Goal: Information Seeking & Learning: Learn about a topic

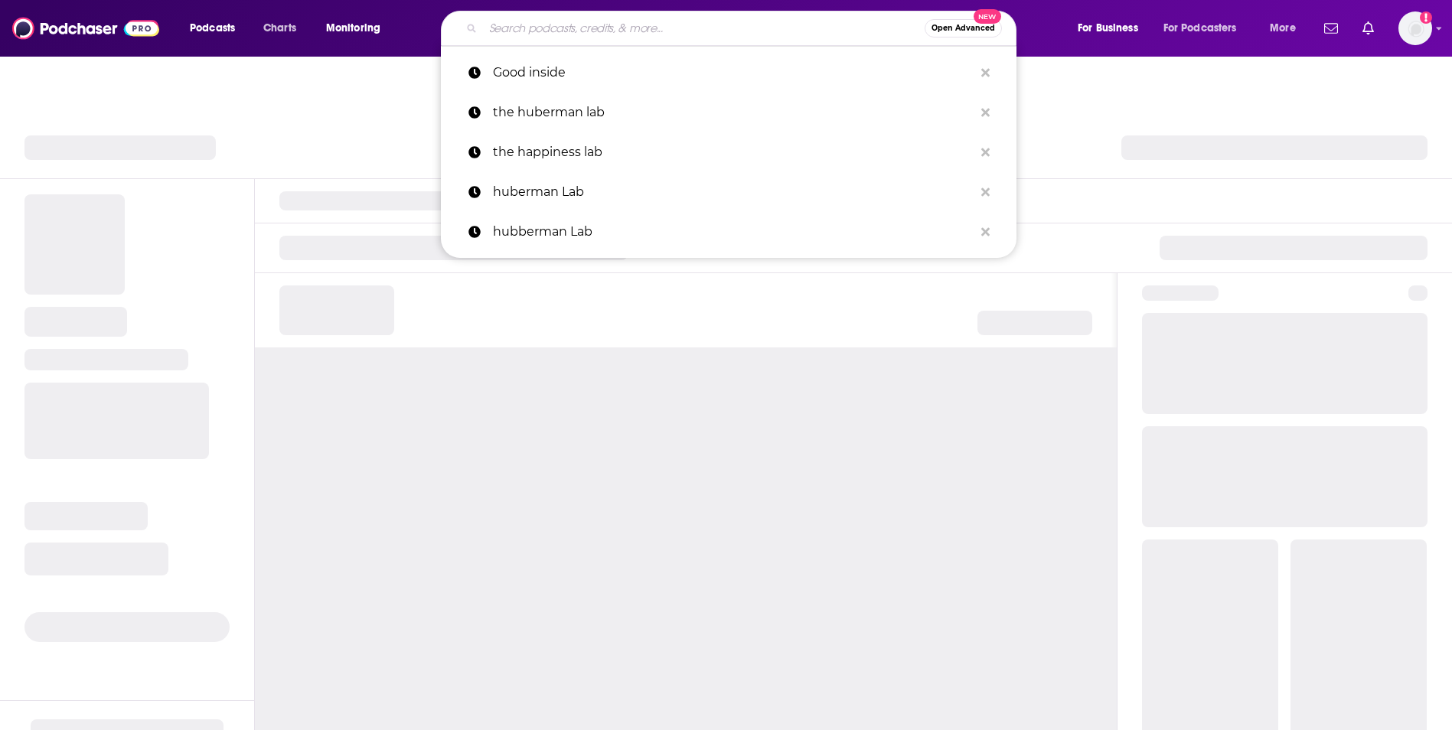
click at [657, 32] on input "Search podcasts, credits, & more..." at bounding box center [704, 28] width 442 height 24
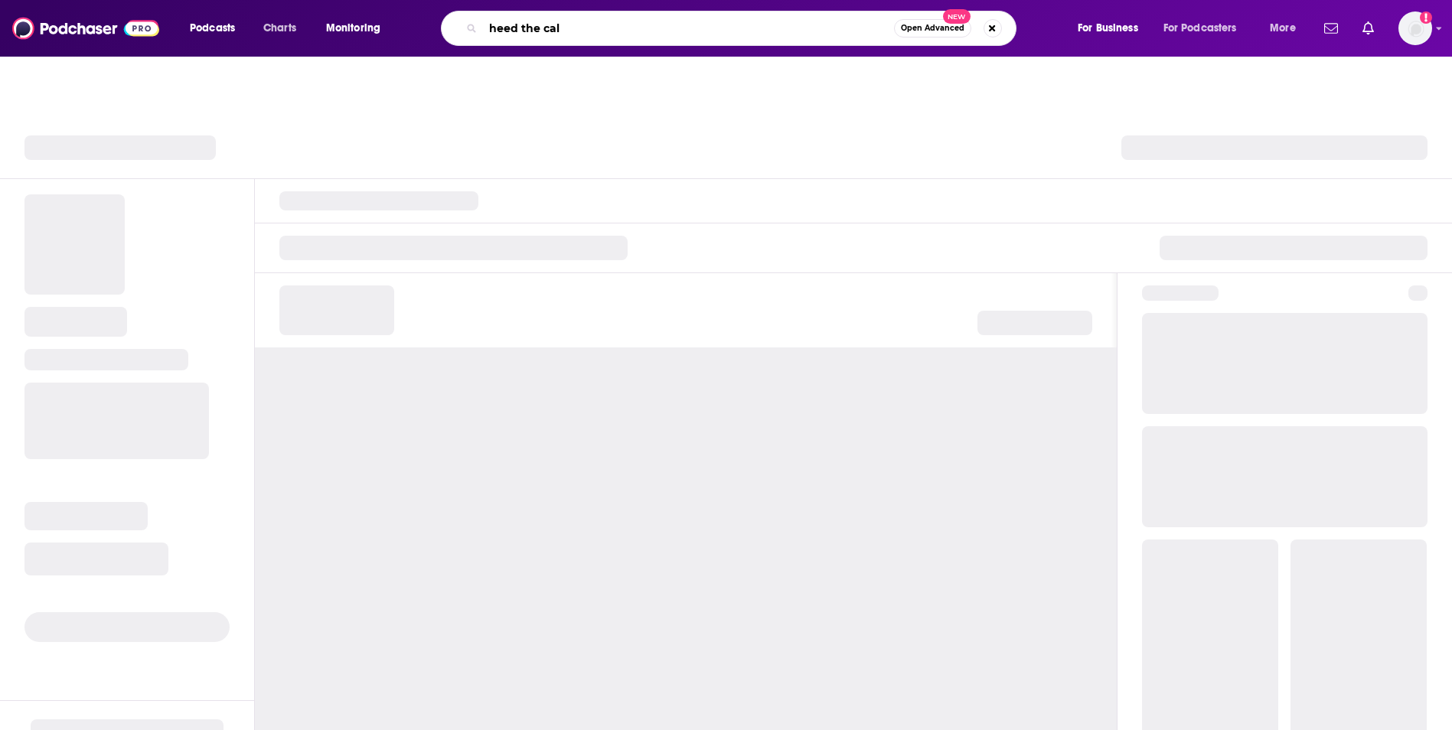
type input "heed the call"
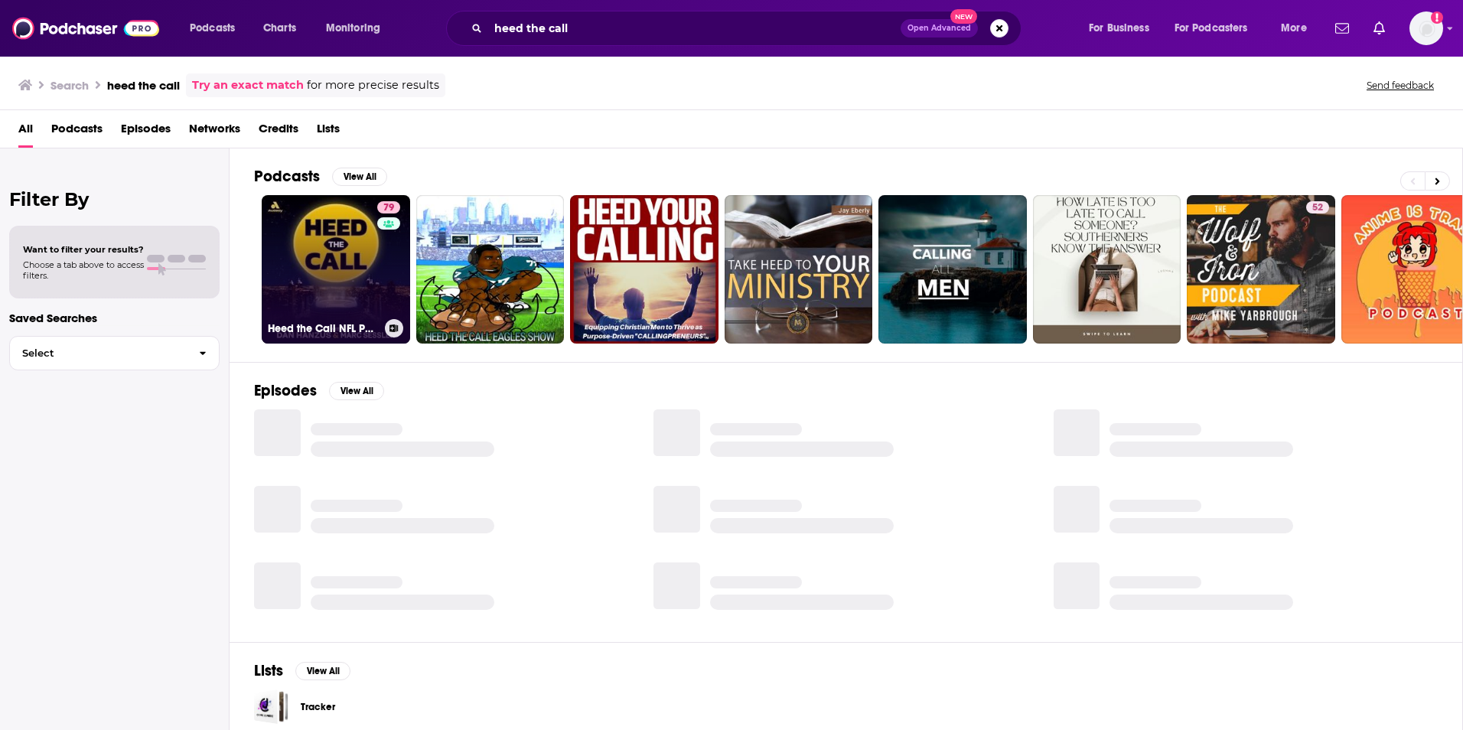
click at [323, 259] on link "79 Heed the Call NFL Podcast with [PERSON_NAME] & [PERSON_NAME]" at bounding box center [336, 269] width 148 height 148
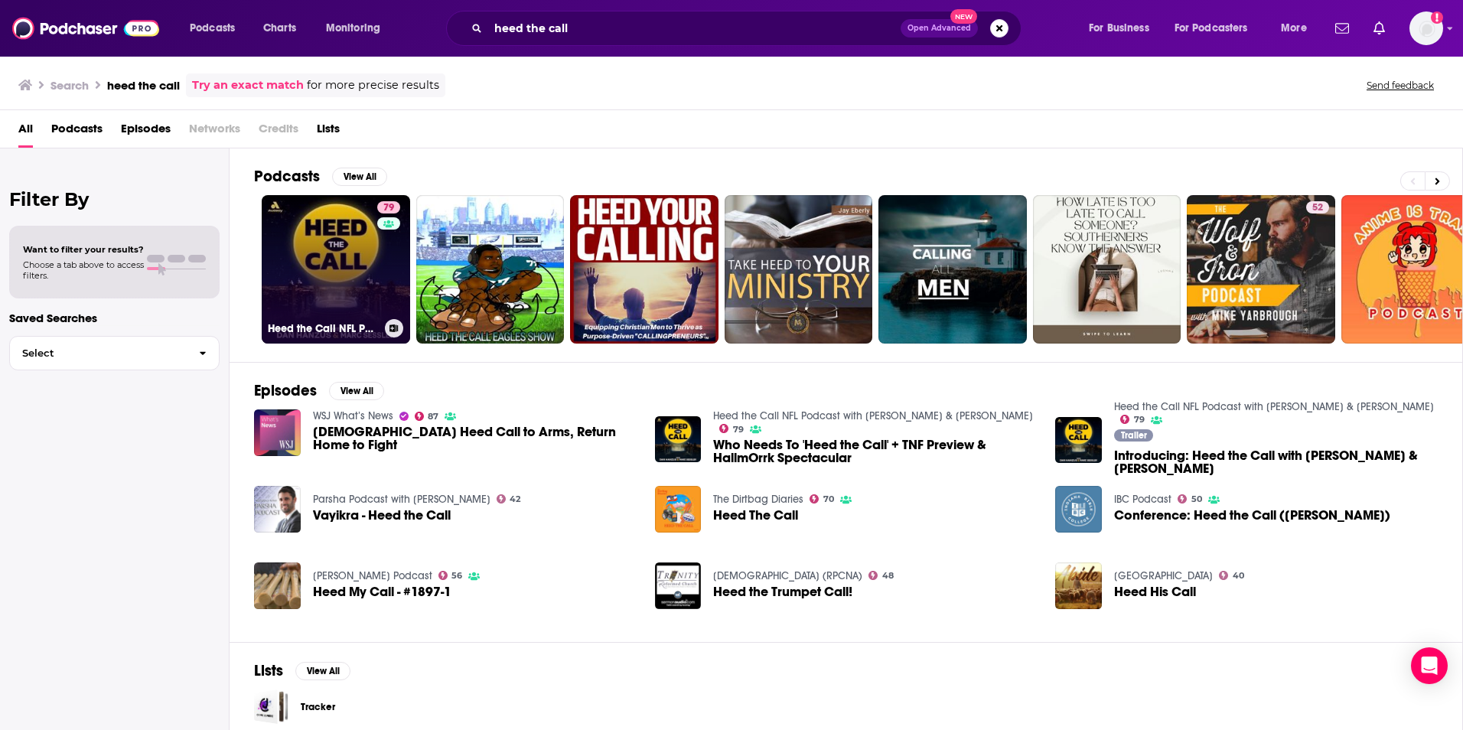
click at [302, 285] on link "79 Heed the Call NFL Podcast with [PERSON_NAME] & [PERSON_NAME]" at bounding box center [336, 269] width 148 height 148
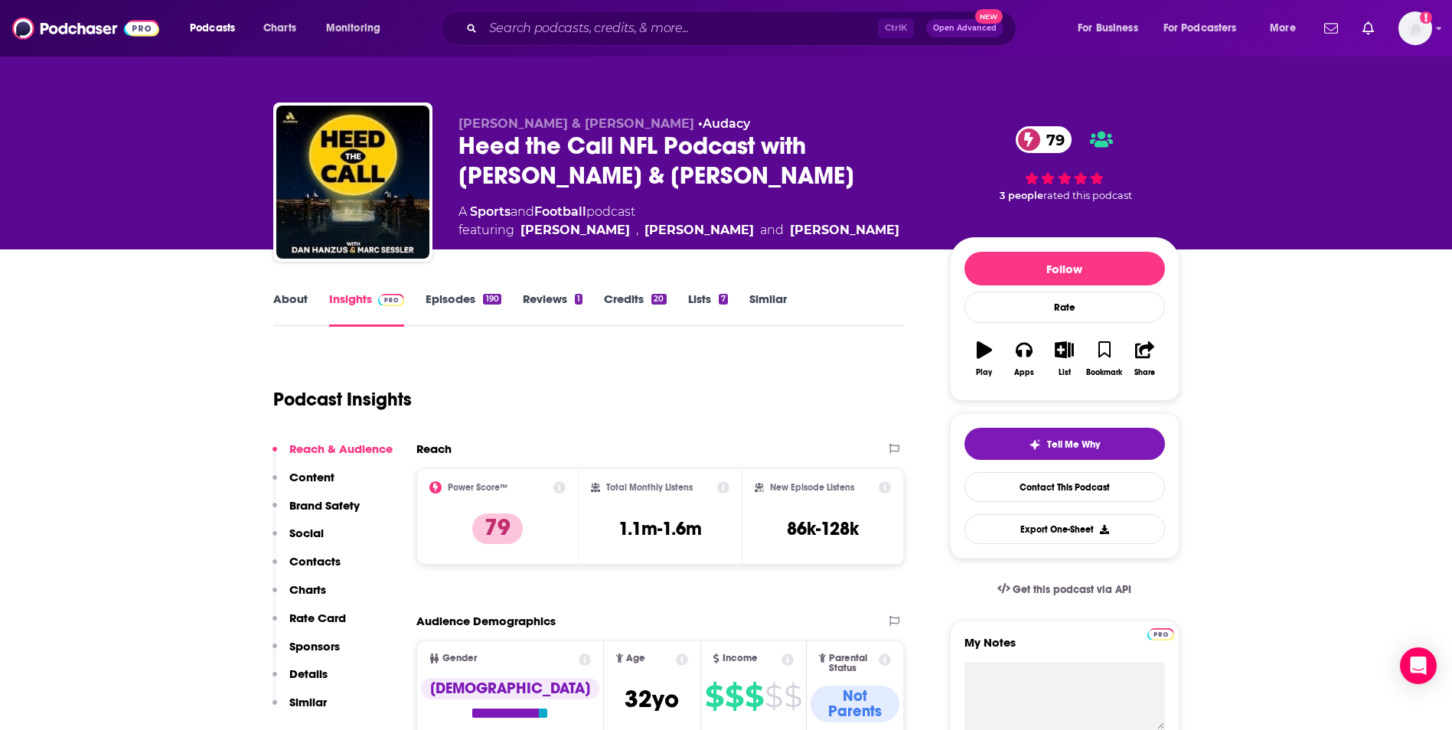
click at [286, 308] on link "About" at bounding box center [290, 309] width 34 height 35
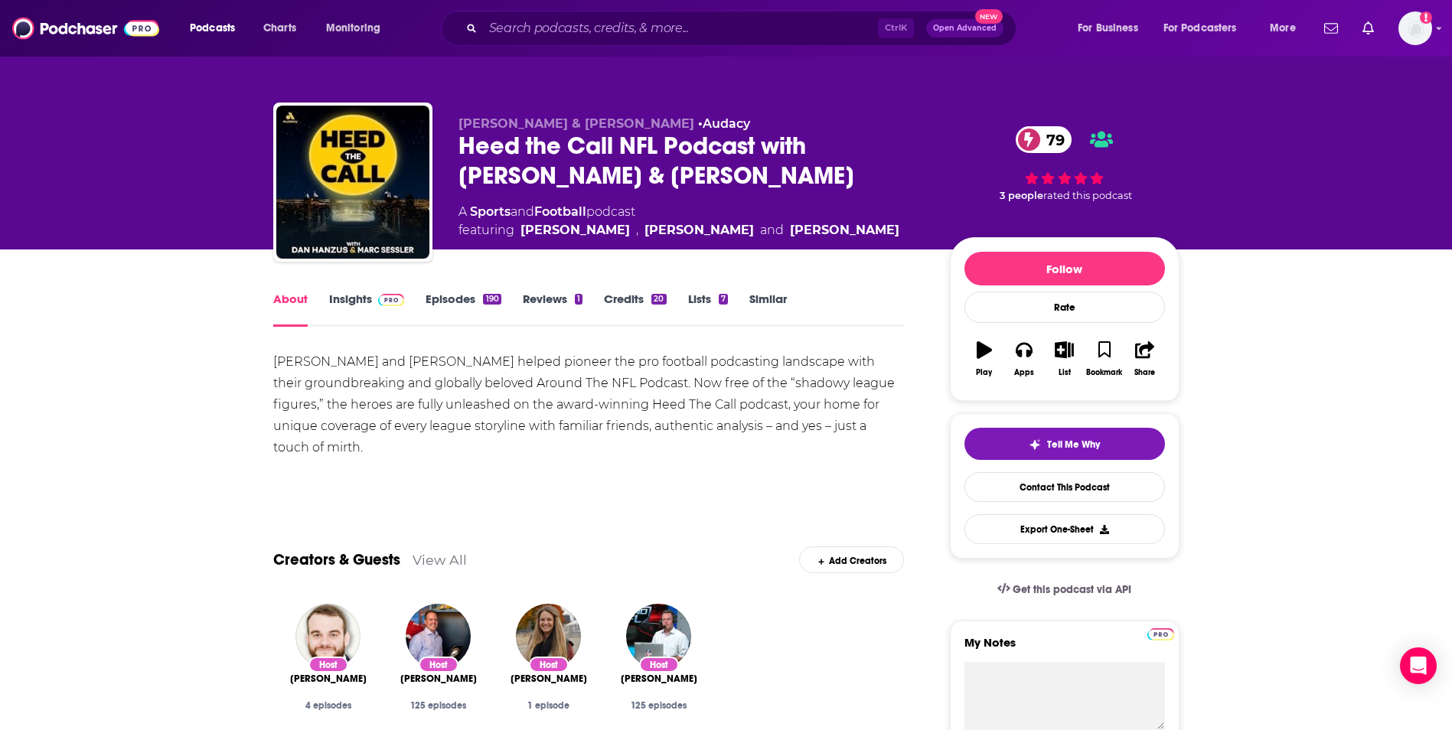
click at [277, 357] on div "[PERSON_NAME] and [PERSON_NAME] helped pioneer the pro football podcasting land…" at bounding box center [588, 404] width 631 height 107
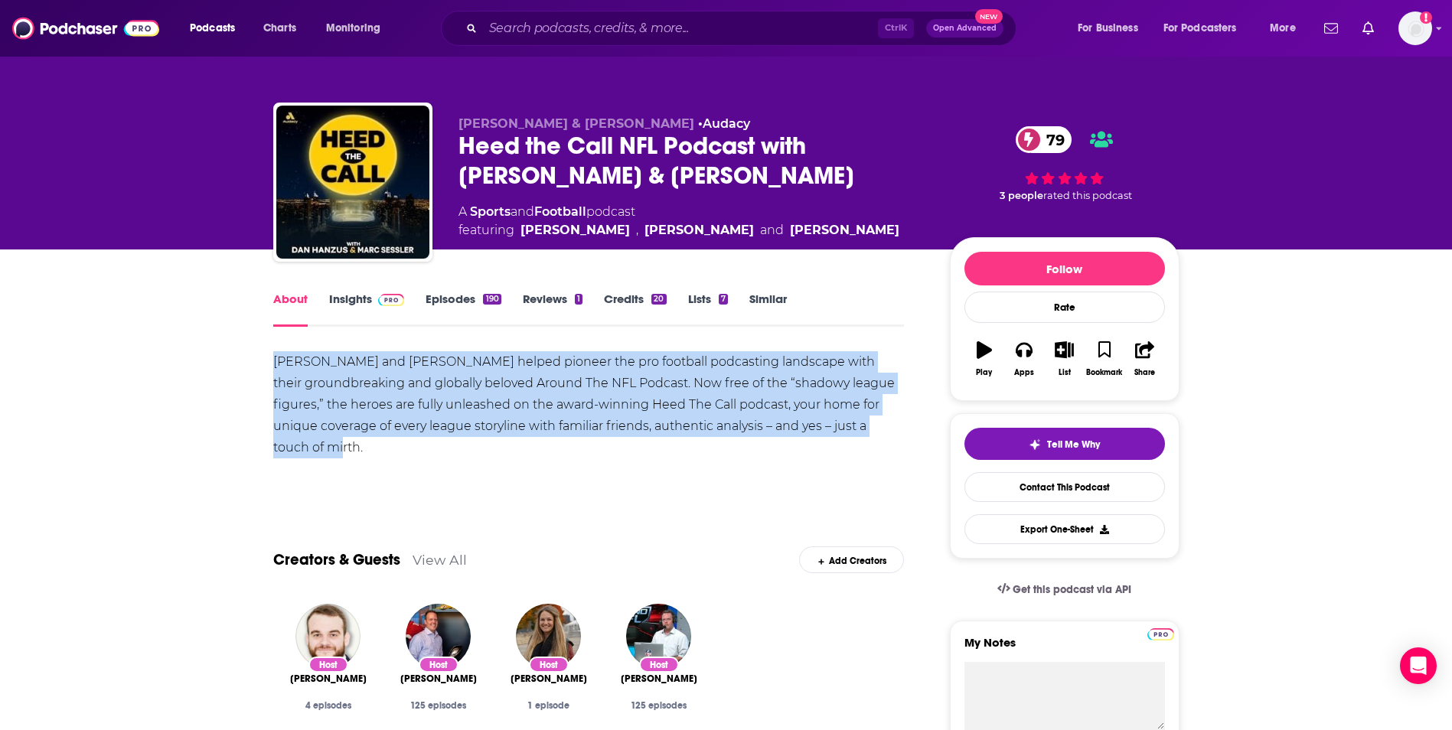
drag, startPoint x: 272, startPoint y: 362, endPoint x: 386, endPoint y: 442, distance: 138.4
click at [386, 442] on div "[PERSON_NAME] and [PERSON_NAME] helped pioneer the pro football podcasting land…" at bounding box center [588, 404] width 631 height 107
copy div "[PERSON_NAME] and [PERSON_NAME] helped pioneer the pro football podcasting land…"
